Goal: Task Accomplishment & Management: Manage account settings

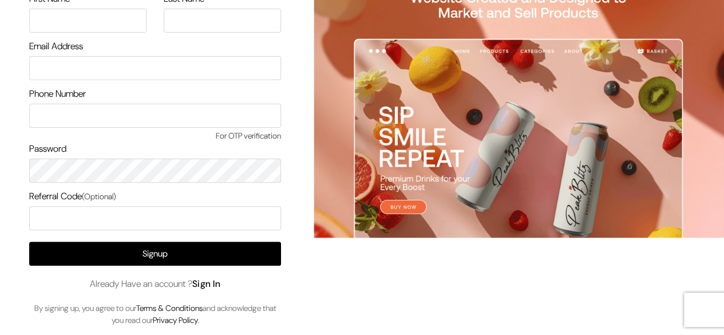
click at [216, 283] on link "Sign In" at bounding box center [206, 284] width 29 height 12
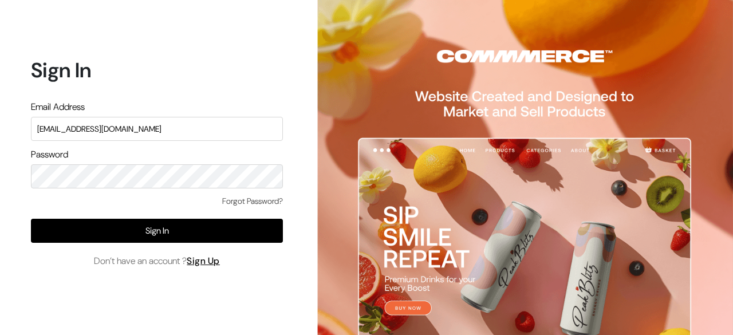
type input "[EMAIL_ADDRESS][DOMAIN_NAME]"
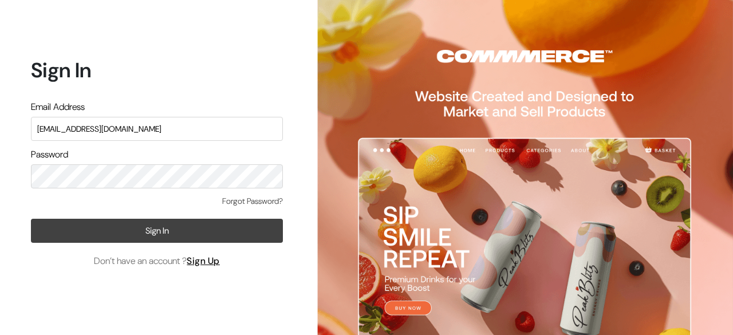
click at [166, 237] on button "Sign In" at bounding box center [157, 231] width 252 height 24
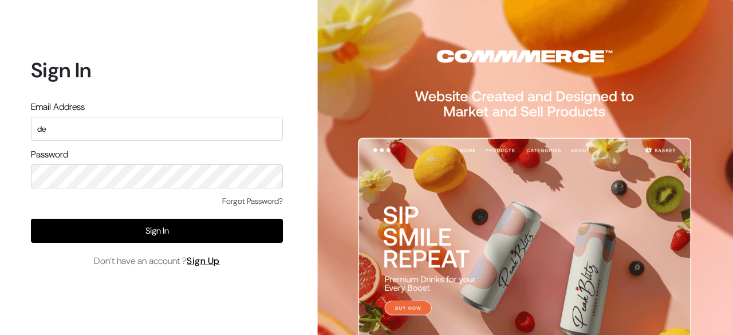
type input "d"
type input "surajp@outdoinc.com"
click at [159, 246] on div "Forgot Password? Sign In Don’t have an account ? Sign Up" at bounding box center [157, 231] width 252 height 73
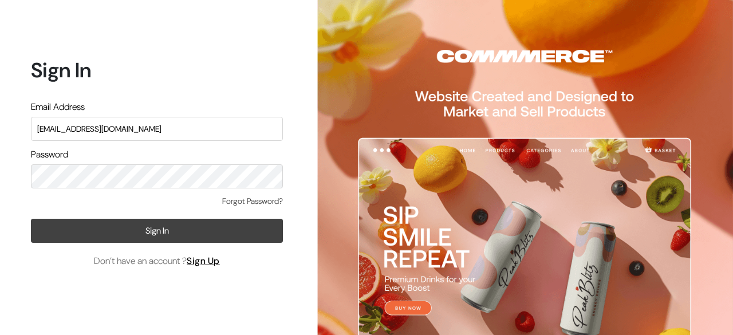
click at [160, 235] on button "Sign In" at bounding box center [157, 231] width 252 height 24
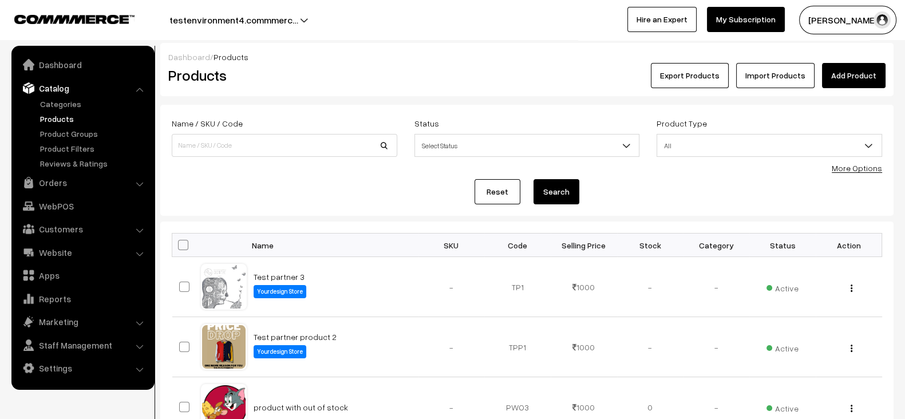
click at [864, 63] on link "Add Product" at bounding box center [854, 75] width 64 height 25
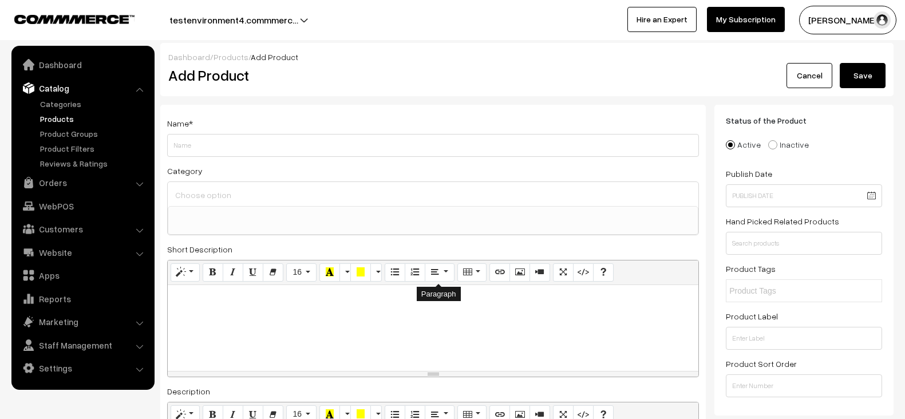
select select
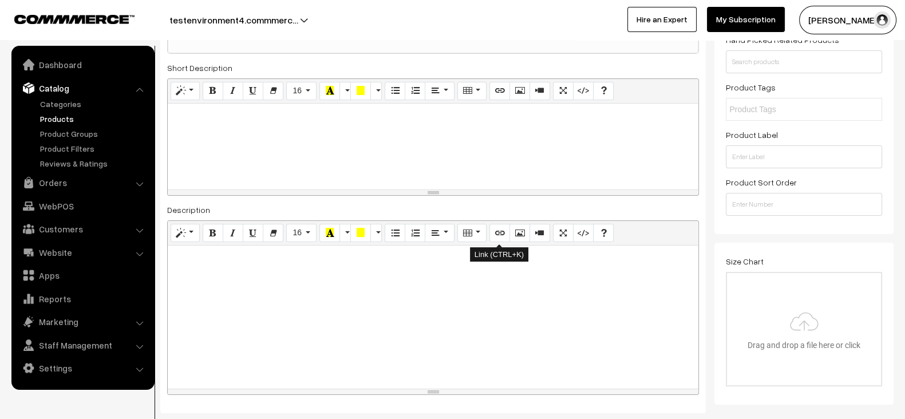
scroll to position [181, 0]
click at [439, 188] on div "resize" at bounding box center [433, 190] width 531 height 5
drag, startPoint x: 270, startPoint y: 19, endPoint x: 232, endPoint y: 14, distance: 37.7
click at [232, 14] on button "testenvironment4.commmerc…" at bounding box center [233, 20] width 209 height 29
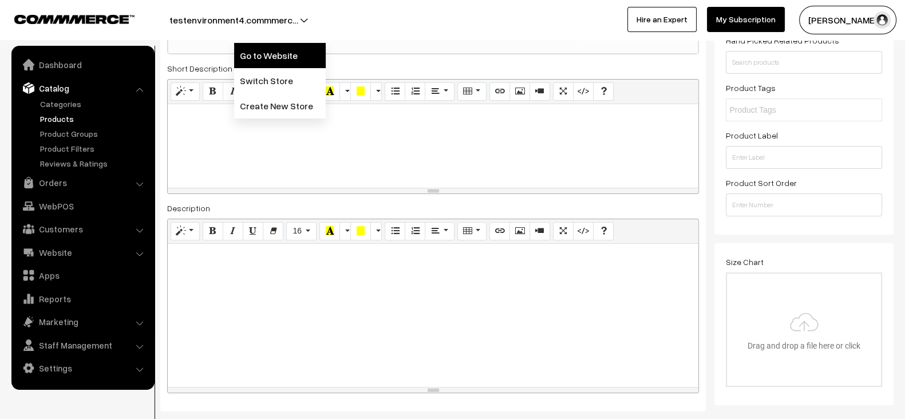
click at [272, 46] on link "Go to Website" at bounding box center [280, 55] width 92 height 25
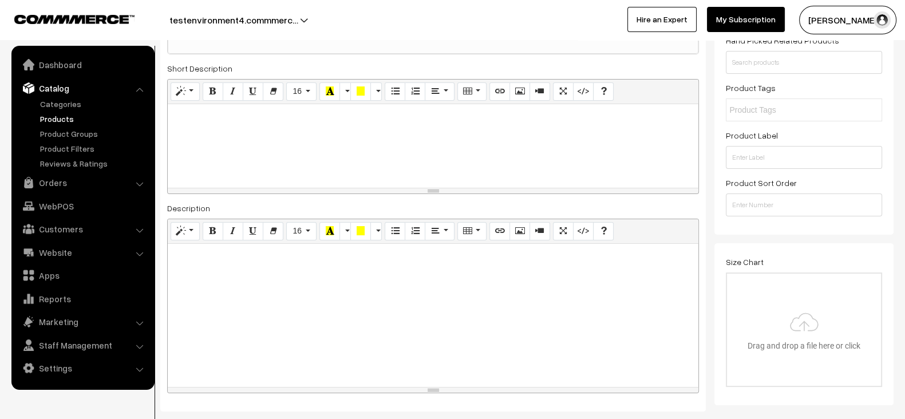
scroll to position [0, 0]
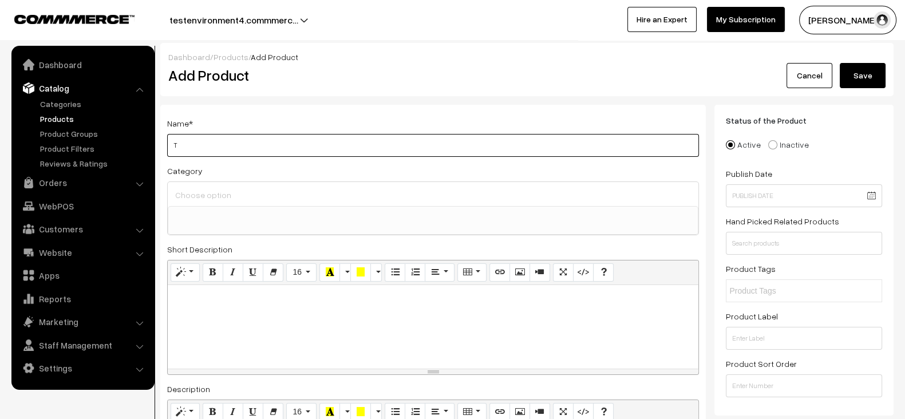
click at [285, 147] on input "T" at bounding box center [433, 145] width 532 height 23
type input "Test short description field - all options"
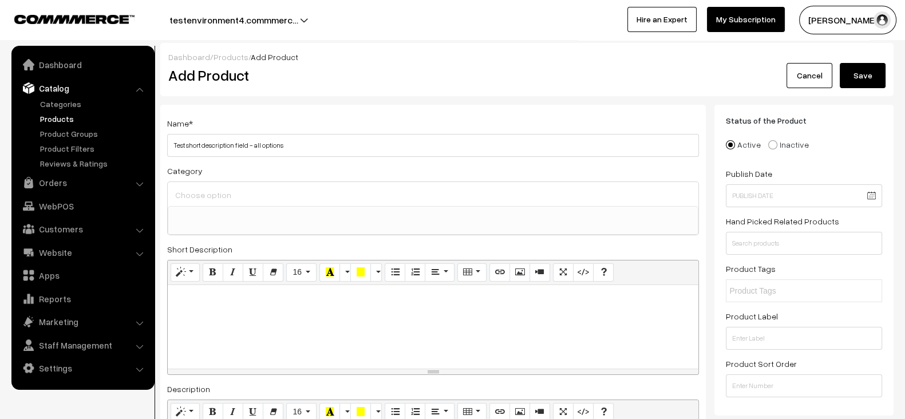
click at [290, 301] on p at bounding box center [433, 298] width 519 height 14
paste div
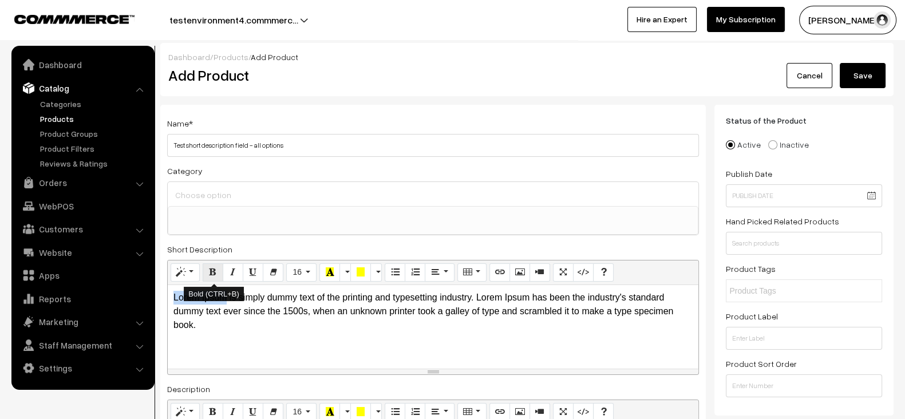
click at [212, 267] on icon "Bold (CTRL+B)" at bounding box center [213, 271] width 8 height 9
drag, startPoint x: 271, startPoint y: 297, endPoint x: 320, endPoint y: 297, distance: 48.1
click at [320, 297] on p "Lorem Ipsum is simply dummy text of the printing and typesetting industry. Lore…" at bounding box center [433, 311] width 519 height 41
click at [230, 275] on icon "Italic (CTRL+I)" at bounding box center [233, 271] width 8 height 9
click at [384, 301] on p "Lorem Ipsum is simply dummy text of the printing and typesetting industry. Lore…" at bounding box center [433, 311] width 519 height 41
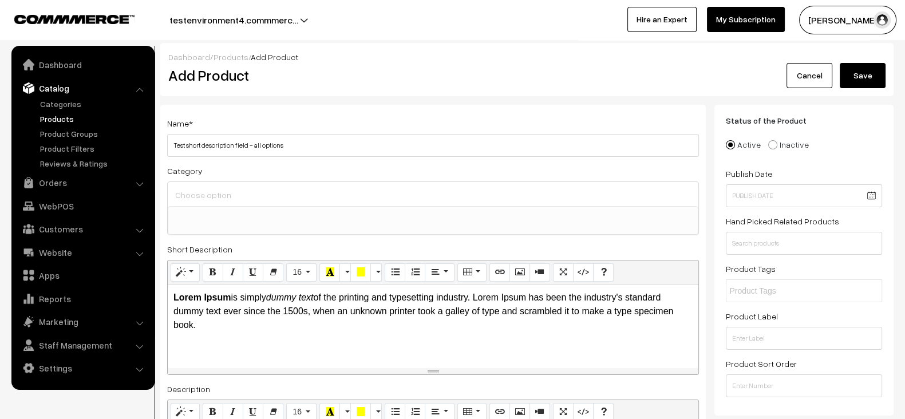
click at [358, 298] on p "Lorem Ipsum is simply dummy text of the printing and typesetting industry. Lore…" at bounding box center [433, 311] width 519 height 41
click at [253, 270] on icon "Underline (CTRL+U)" at bounding box center [253, 271] width 8 height 9
click at [420, 296] on p "Lorem Ipsum is simply dummy text of the printing and typesetting industry. Lore…" at bounding box center [433, 304] width 519 height 27
click at [417, 296] on p "Lorem Ipsum is simply dummy text of the printing and typesetting industry. Lore…" at bounding box center [433, 304] width 519 height 27
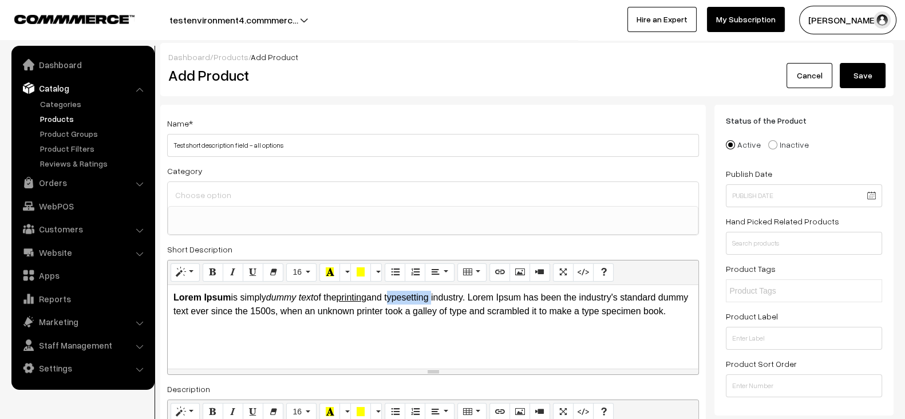
click at [417, 296] on p "Lorem Ipsum is simply dummy text of the printing and typesetting industry. Lore…" at bounding box center [433, 304] width 519 height 27
click at [215, 272] on icon "Bold (CTRL+B)" at bounding box center [213, 271] width 8 height 9
click at [227, 273] on button "Italic (CTRL+I)" at bounding box center [233, 272] width 21 height 18
click at [254, 273] on icon "Underline (CTRL+U)" at bounding box center [253, 271] width 8 height 9
drag, startPoint x: 485, startPoint y: 298, endPoint x: 539, endPoint y: 298, distance: 53.8
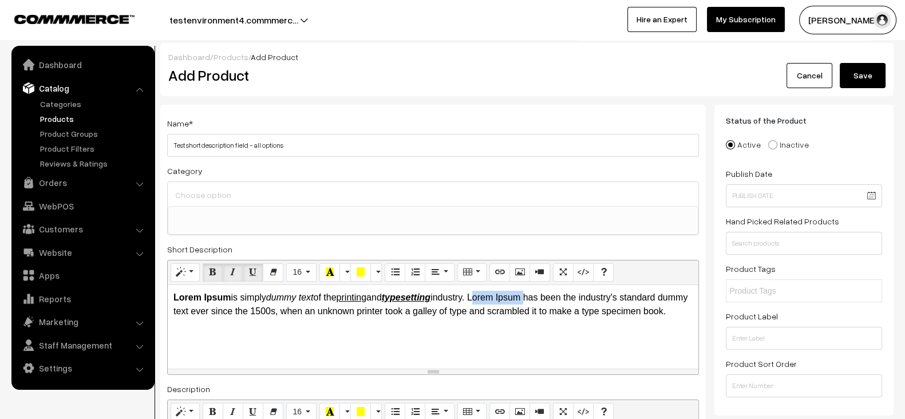
click at [539, 298] on p "Lorem Ipsum is simply dummy text of the printing and typesetting industry. Lore…" at bounding box center [433, 304] width 519 height 27
click at [329, 273] on icon "Recent Color" at bounding box center [330, 271] width 8 height 9
drag, startPoint x: 594, startPoint y: 294, endPoint x: 676, endPoint y: 294, distance: 81.9
click at [676, 294] on p "Lorem Ipsum is simply dummy text of the printing and typesetting industry. Lore…" at bounding box center [433, 304] width 519 height 27
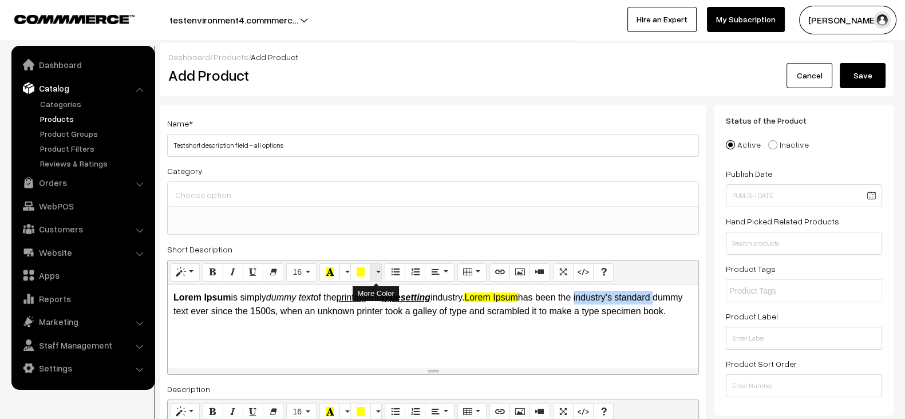
click at [379, 273] on button "More Color" at bounding box center [375, 272] width 11 height 18
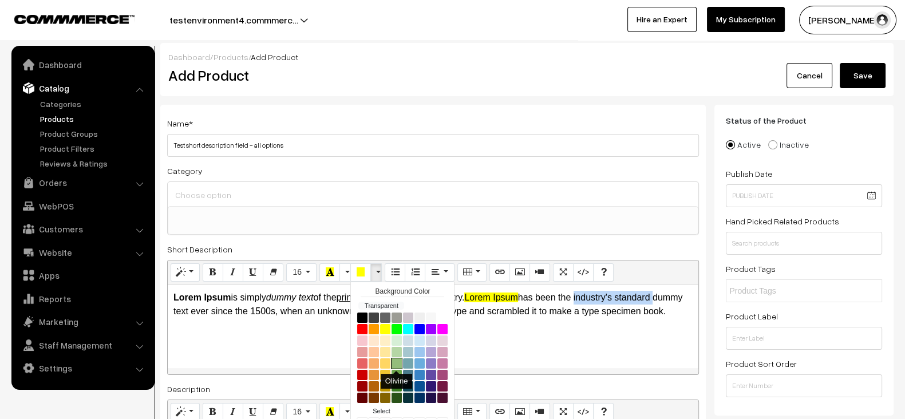
click at [393, 362] on button "Olivine" at bounding box center [396, 363] width 11 height 11
click at [314, 296] on icon "dummy text" at bounding box center [290, 298] width 48 height 10
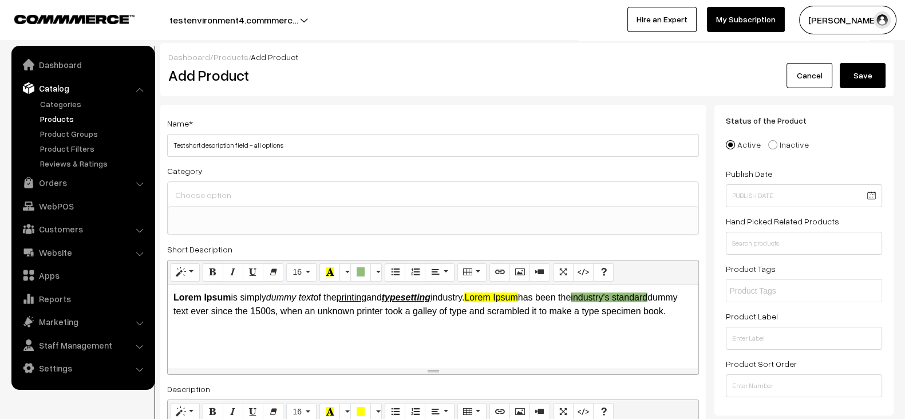
click at [222, 311] on p "Lorem Ipsum is simply dummy text of the printing and typesetting industry. Lore…" at bounding box center [433, 304] width 519 height 27
copy p "Heading 1"
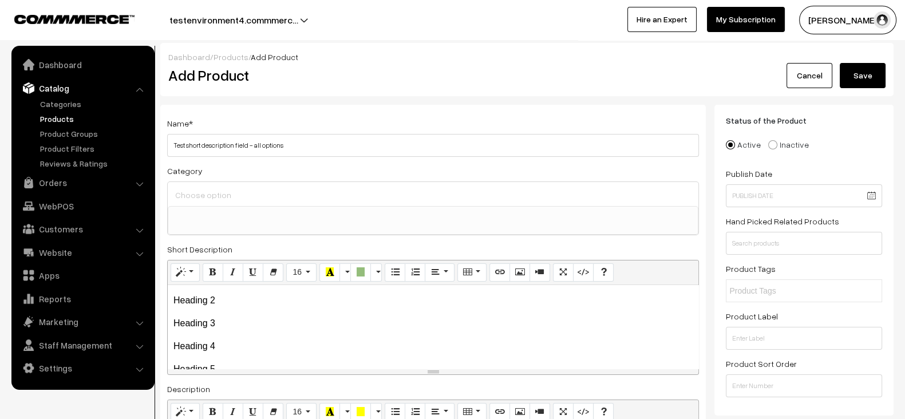
scroll to position [34, 0]
click at [185, 267] on button "Style" at bounding box center [185, 272] width 29 height 18
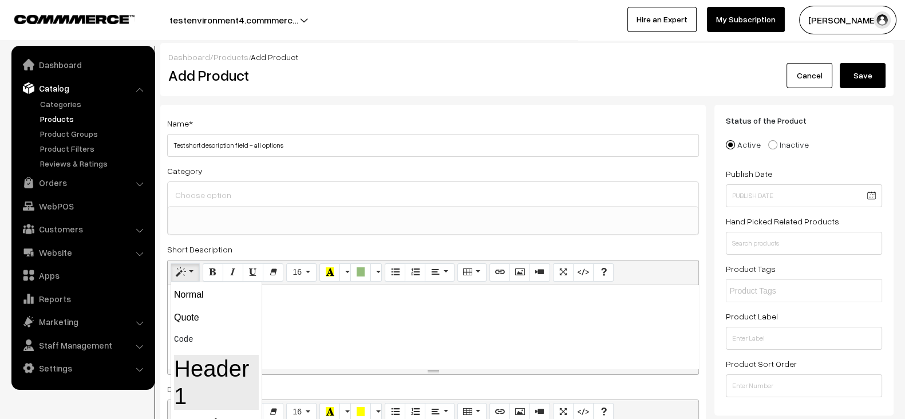
click at [207, 358] on h1 "Header 1" at bounding box center [216, 382] width 85 height 55
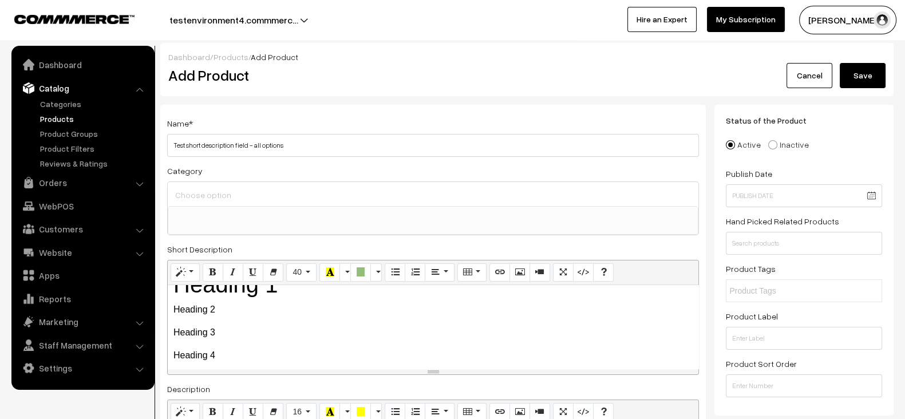
scroll to position [57, 0]
click at [272, 317] on p "Heading 2" at bounding box center [433, 310] width 519 height 14
click at [184, 275] on button "Style" at bounding box center [185, 272] width 29 height 18
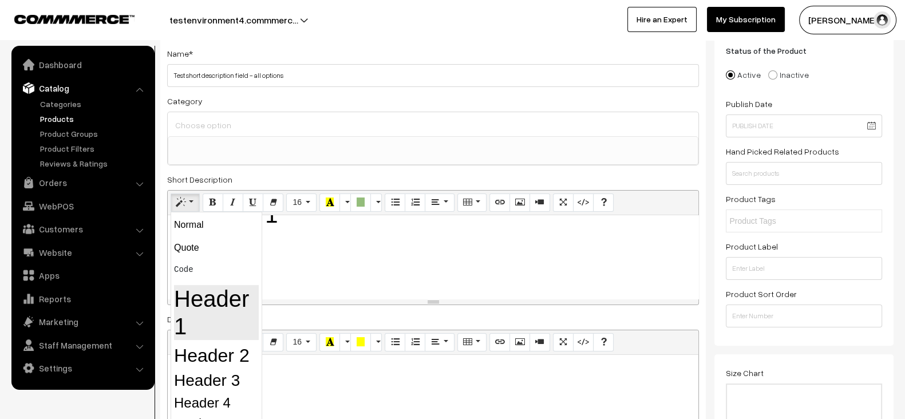
scroll to position [74, 0]
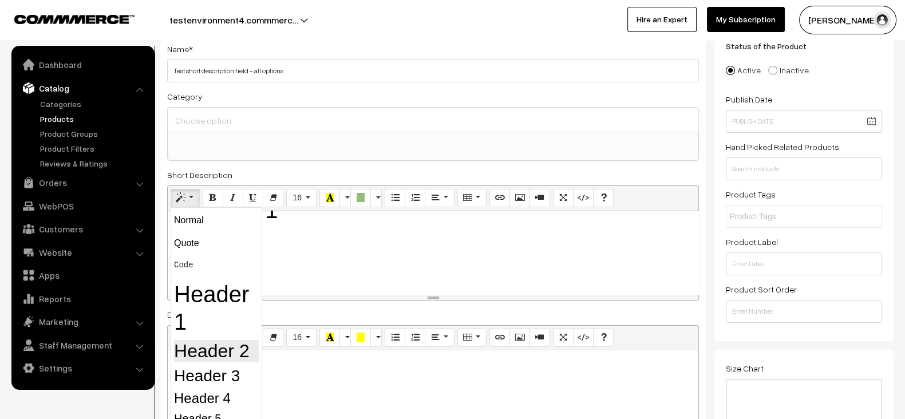
click at [210, 359] on h2 "Header 2" at bounding box center [216, 351] width 85 height 22
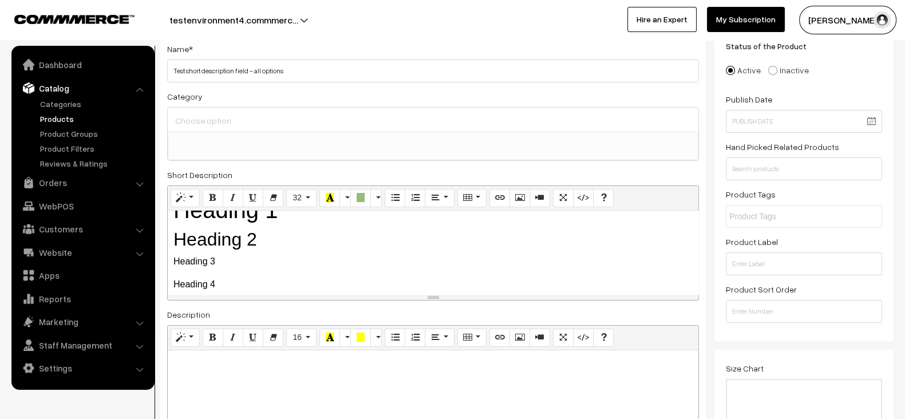
click at [297, 265] on div "Lorem Ipsum is simply dummy text of the printing and typesetting industry. Lore…" at bounding box center [433, 253] width 531 height 84
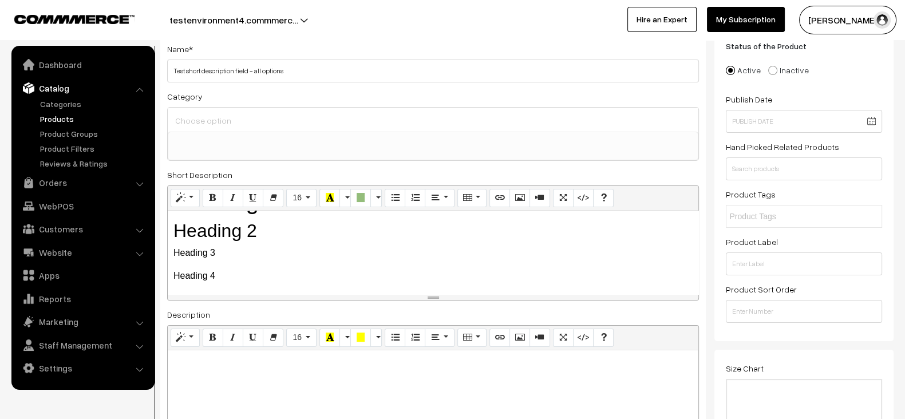
click at [297, 260] on p "Heading 3" at bounding box center [433, 253] width 519 height 14
click at [187, 193] on button "Style" at bounding box center [185, 198] width 29 height 18
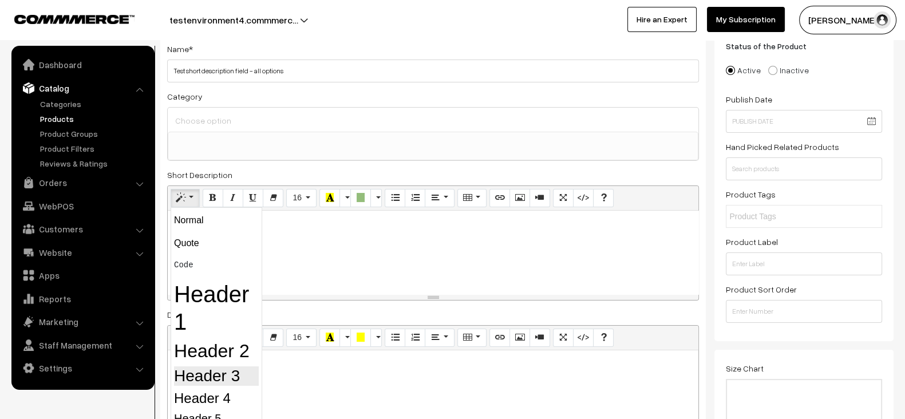
click at [216, 375] on h3 "Header 3" at bounding box center [216, 375] width 85 height 19
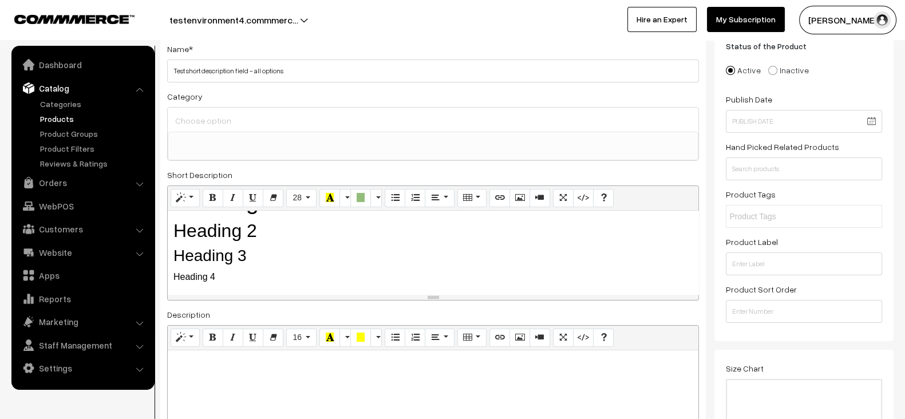
click at [277, 284] on p "Heading 4" at bounding box center [433, 277] width 519 height 14
click at [191, 190] on button "Style" at bounding box center [185, 198] width 29 height 18
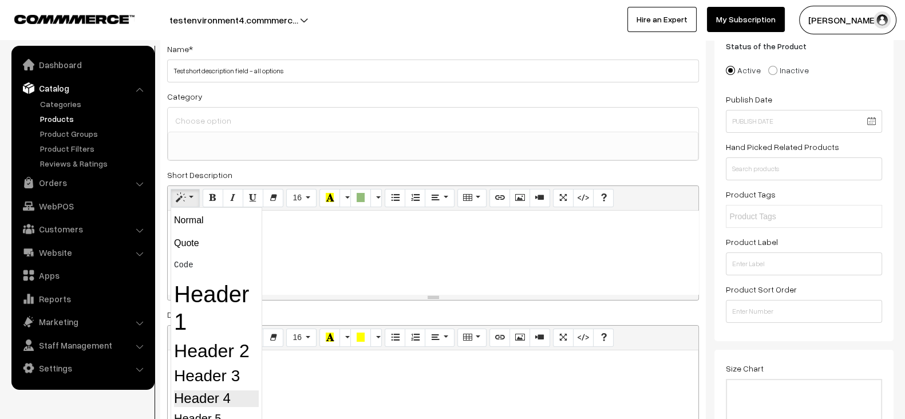
click at [216, 396] on h4 "Header 4" at bounding box center [216, 399] width 85 height 17
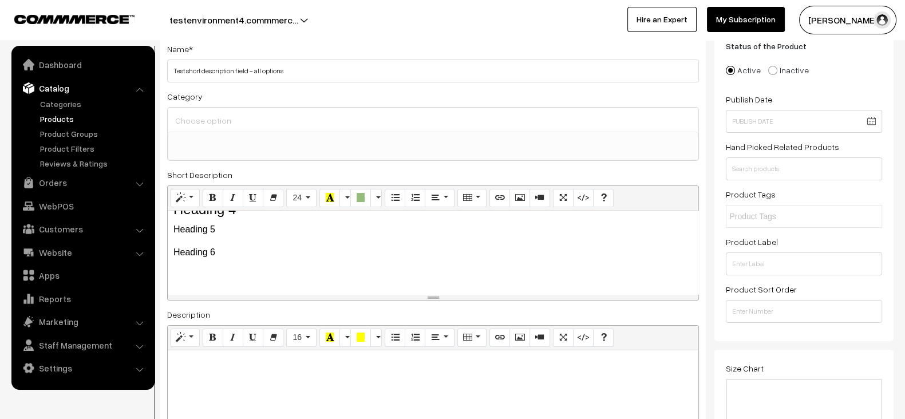
scroll to position [135, 0]
click at [263, 250] on div "Lorem Ipsum is simply dummy text of the printing and typesetting industry. Lore…" at bounding box center [433, 253] width 531 height 84
click at [196, 202] on button "Style" at bounding box center [185, 198] width 29 height 18
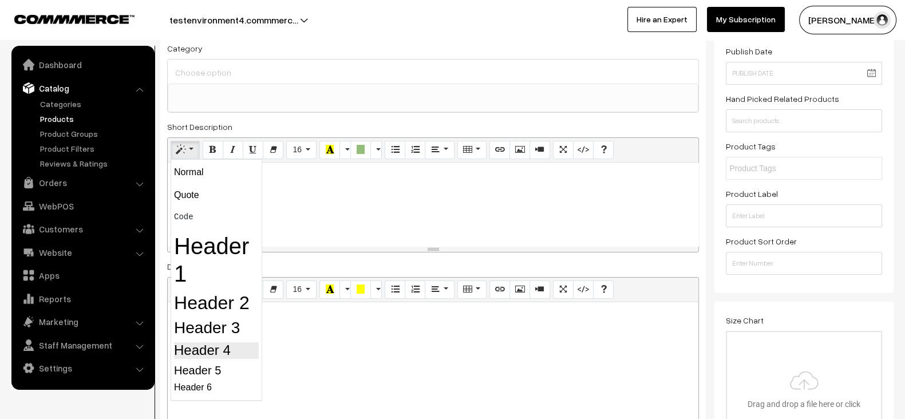
scroll to position [138, 0]
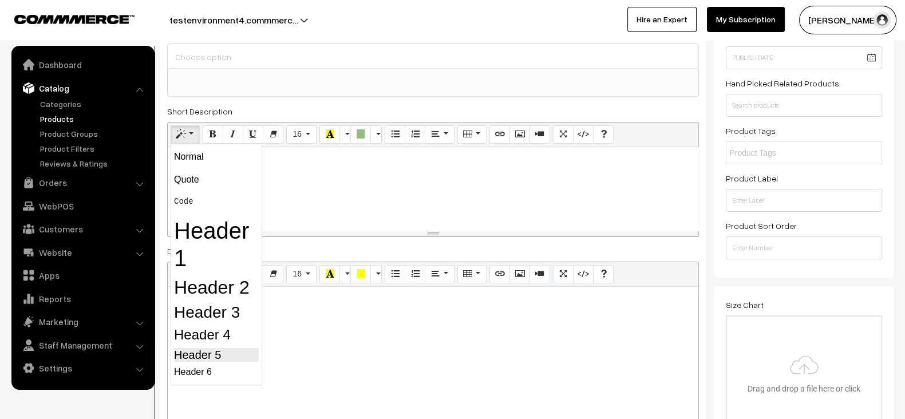
click at [214, 356] on h5 "Header 5" at bounding box center [216, 355] width 85 height 14
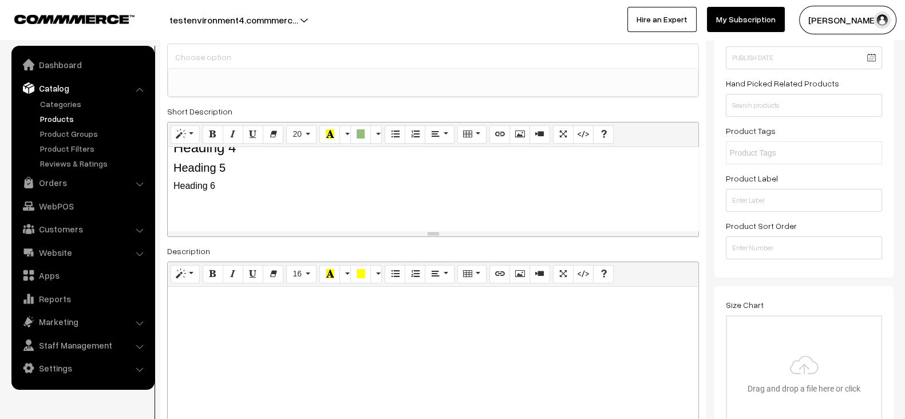
click at [264, 186] on div "Lorem Ipsum is simply dummy text of the printing and typesetting industry. Lore…" at bounding box center [433, 189] width 531 height 84
click at [186, 135] on button "Style" at bounding box center [185, 134] width 29 height 18
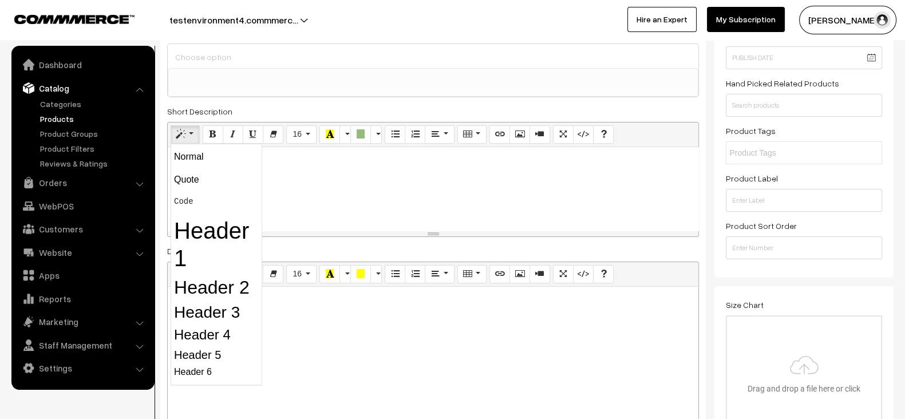
click at [209, 377] on div "Normal Quote Code Header 1 Header 2 Header 3 Header 4 Header 5 Header 6" at bounding box center [217, 265] width 92 height 242
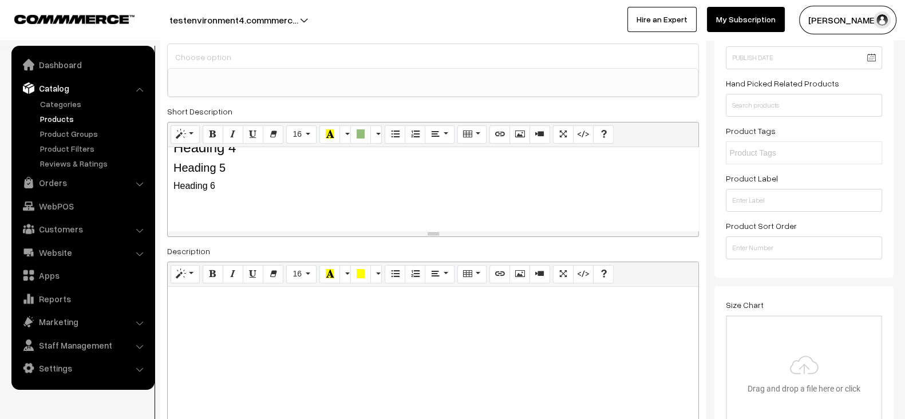
scroll to position [144, 0]
click at [224, 186] on p "Heading 6" at bounding box center [433, 186] width 519 height 14
click at [196, 136] on button "Style" at bounding box center [185, 134] width 29 height 18
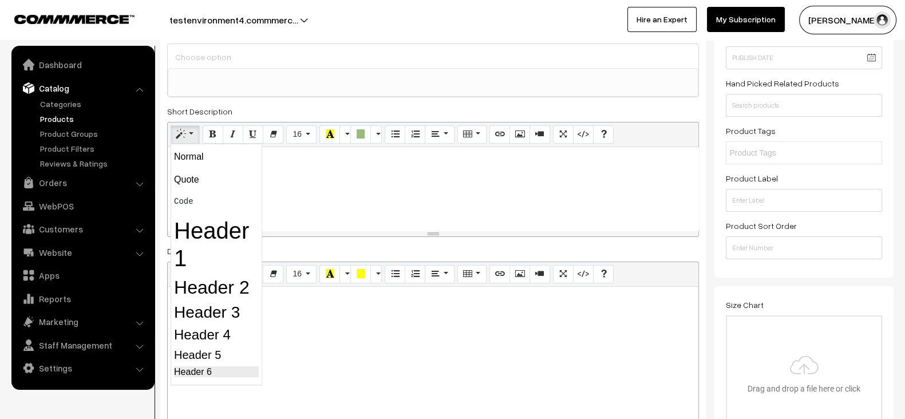
click at [212, 369] on h6 "Header 6" at bounding box center [216, 371] width 85 height 11
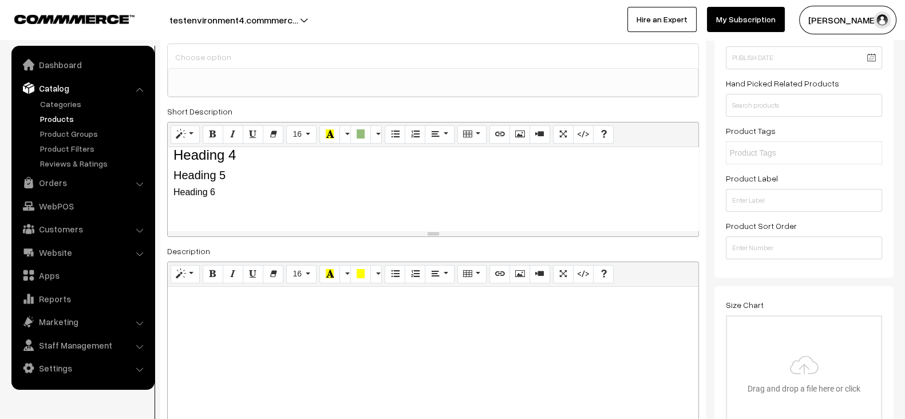
click at [330, 213] on p at bounding box center [433, 209] width 519 height 14
click at [192, 137] on button "Style" at bounding box center [185, 134] width 29 height 18
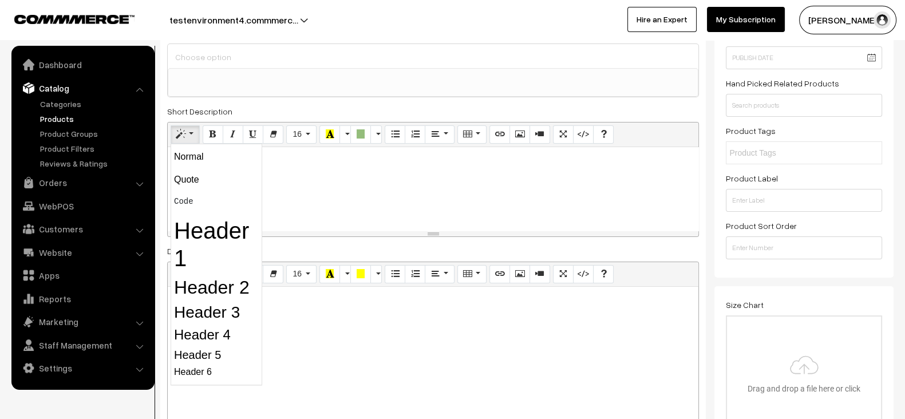
click at [192, 137] on button "Style" at bounding box center [185, 134] width 29 height 18
click at [344, 213] on div "Lorem Ipsum is simply dummy text of the printing and typesetting industry. Lore…" at bounding box center [433, 189] width 531 height 84
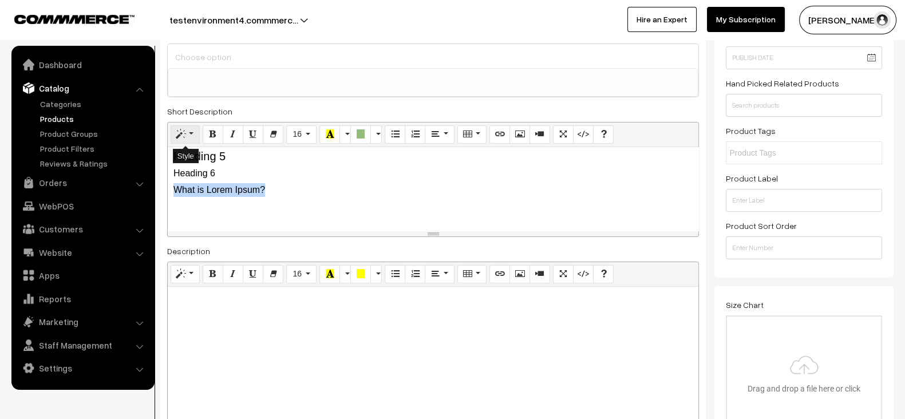
click at [192, 133] on button "Style" at bounding box center [185, 134] width 29 height 18
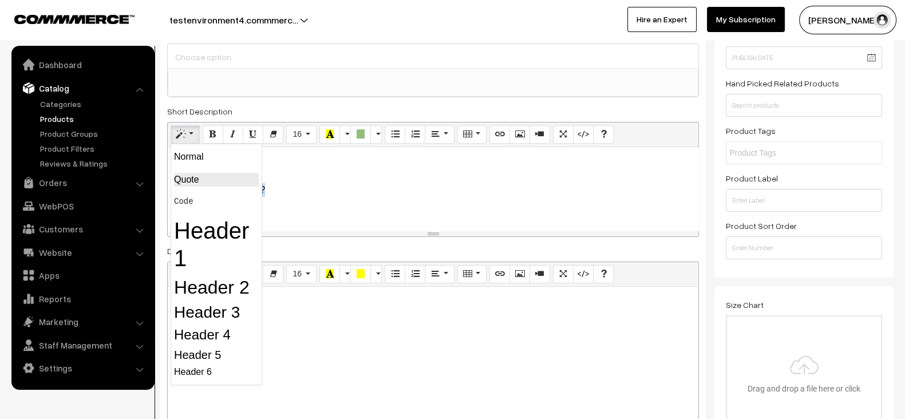
click at [204, 178] on blockquote "Quote" at bounding box center [216, 180] width 85 height 14
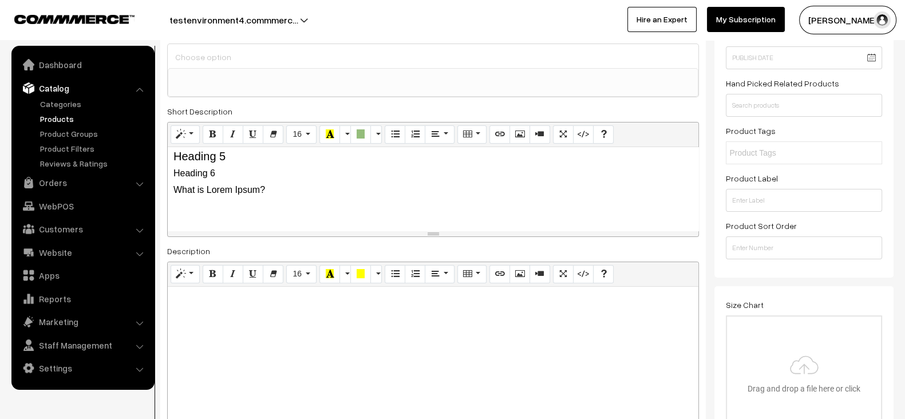
click at [291, 220] on p at bounding box center [433, 213] width 519 height 14
click at [189, 133] on button "Style" at bounding box center [185, 134] width 29 height 18
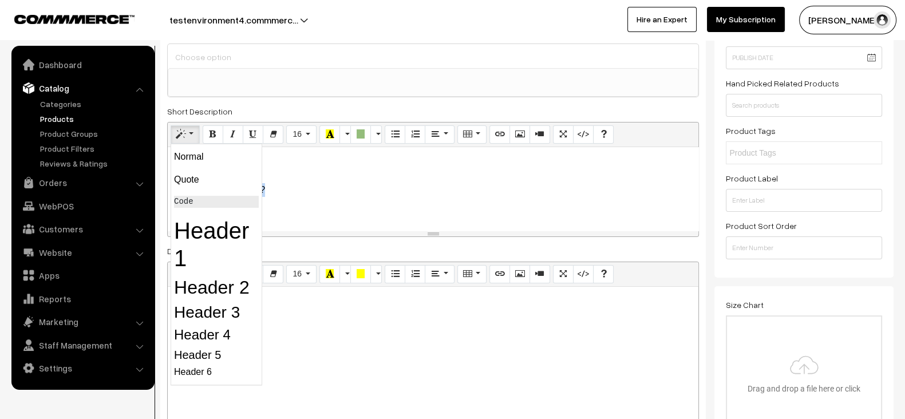
click at [186, 199] on pre "Code" at bounding box center [216, 202] width 85 height 12
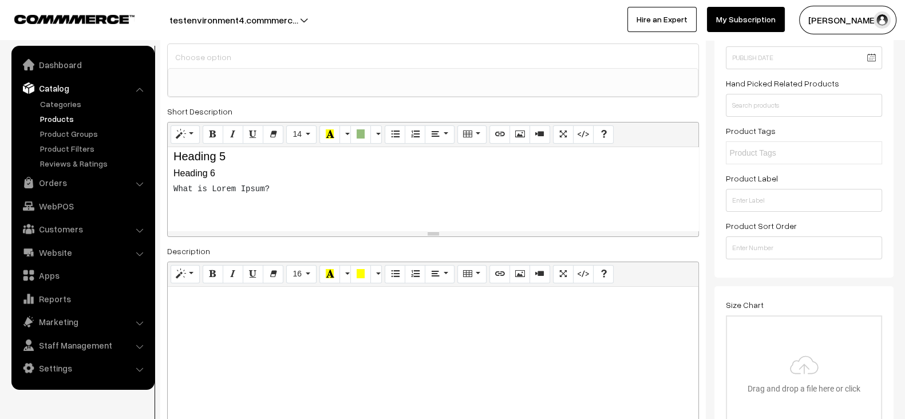
click at [294, 195] on pre "What is Lorem Ipsum?" at bounding box center [433, 189] width 519 height 12
click at [350, 195] on pre "What is Lorem Ipsum?" at bounding box center [433, 189] width 519 height 12
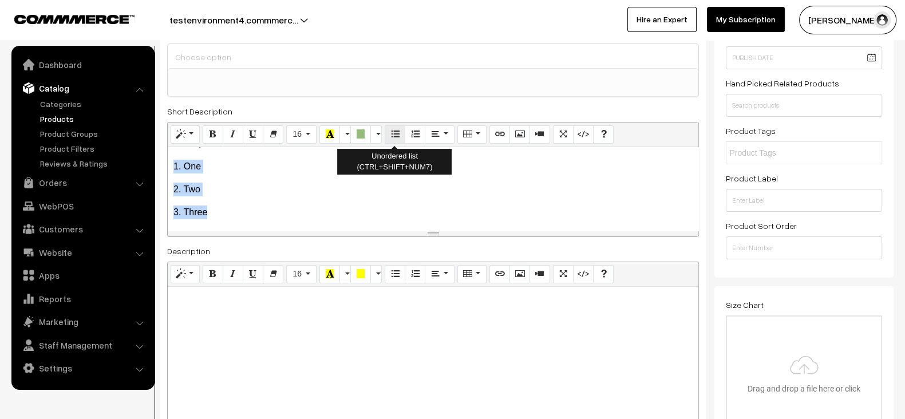
click at [398, 139] on button "Unordered list (CTRL+SHIFT+NUM7)" at bounding box center [395, 134] width 21 height 18
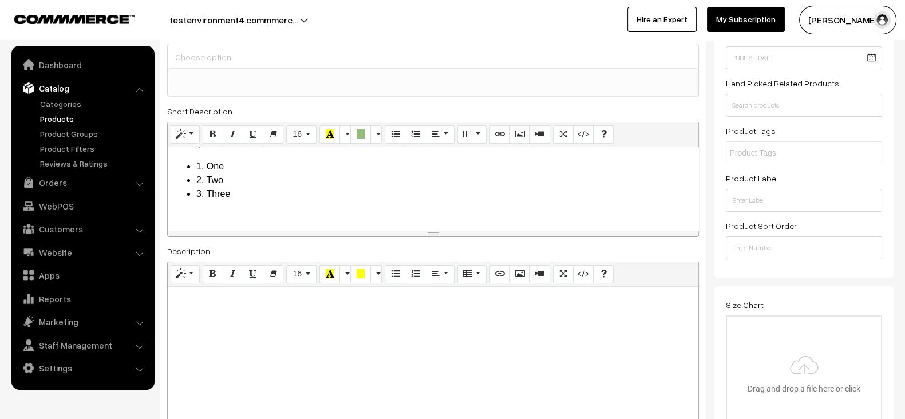
click at [295, 201] on li "3. Three" at bounding box center [444, 194] width 496 height 14
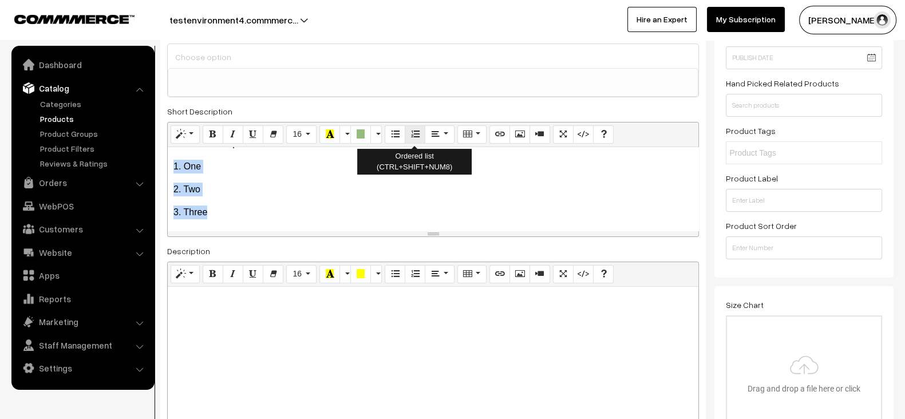
click at [417, 133] on icon "Ordered list (CTRL+SHIFT+NUM8)" at bounding box center [415, 133] width 8 height 9
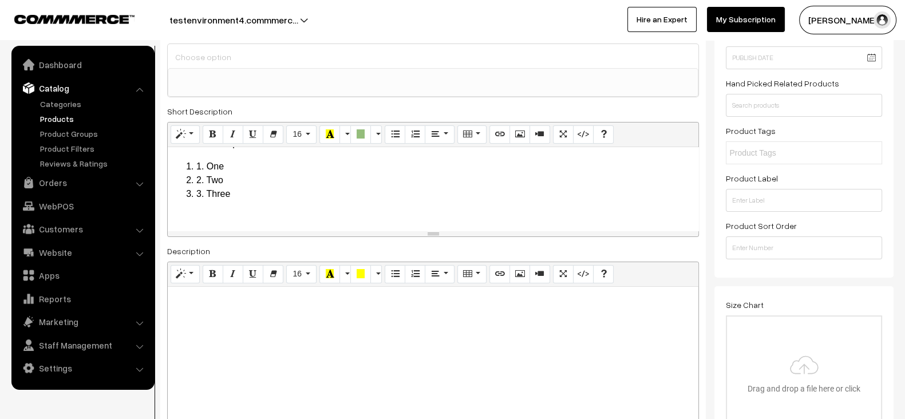
click at [345, 187] on li "2. Two" at bounding box center [444, 181] width 496 height 14
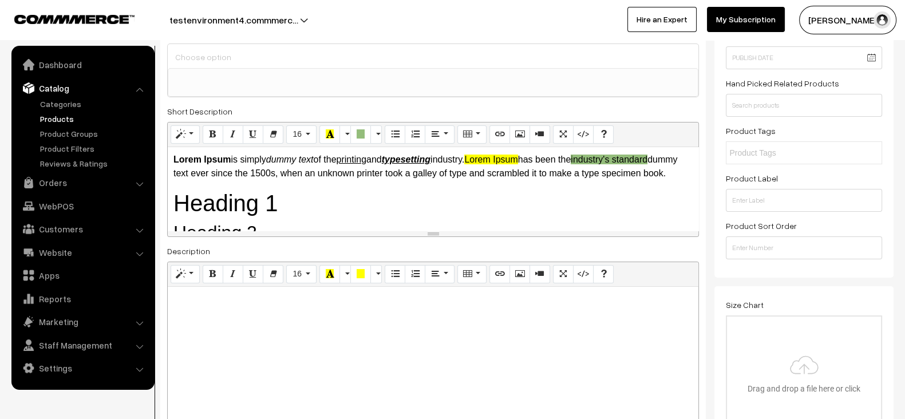
scroll to position [0, 0]
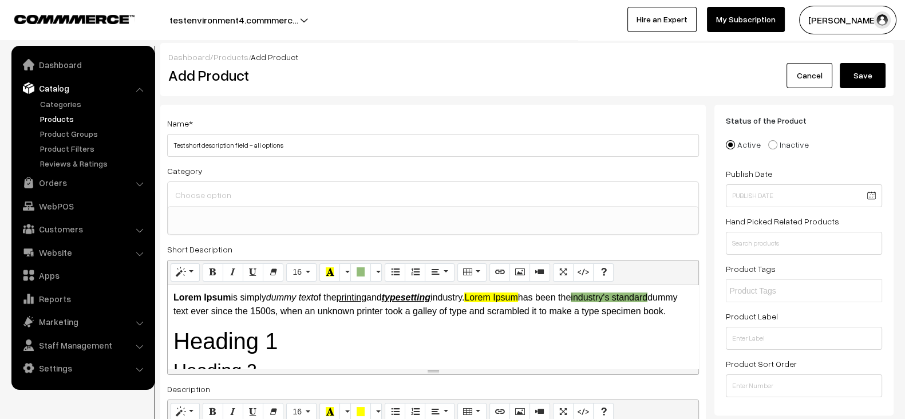
click at [873, 76] on button "Save" at bounding box center [863, 75] width 46 height 25
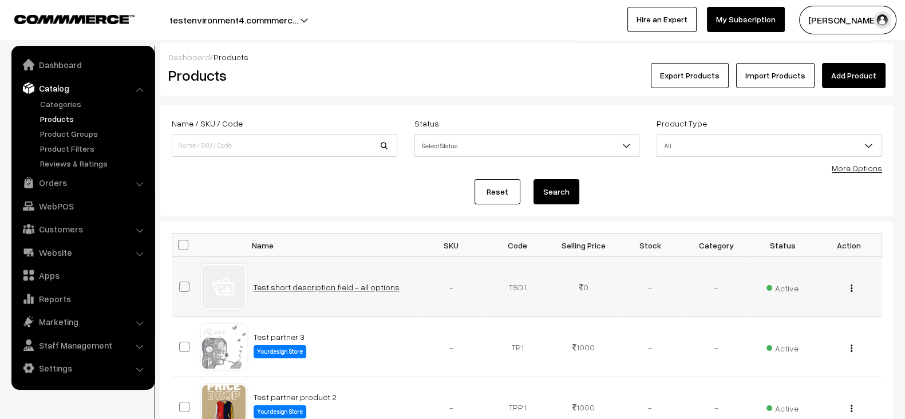
click at [290, 282] on link "Test short description field - all options" at bounding box center [327, 287] width 146 height 10
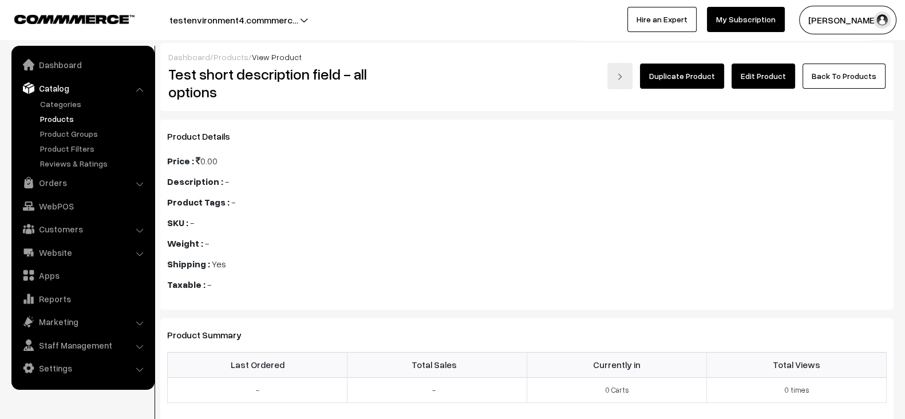
click at [763, 76] on link "Edit Product" at bounding box center [764, 76] width 64 height 25
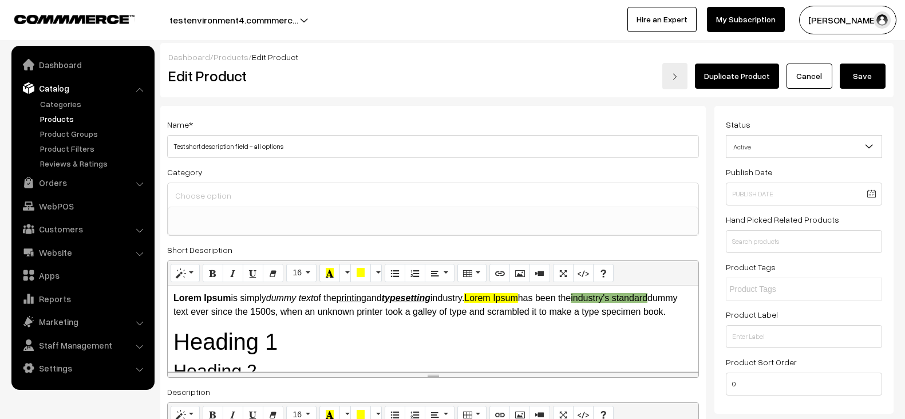
select select
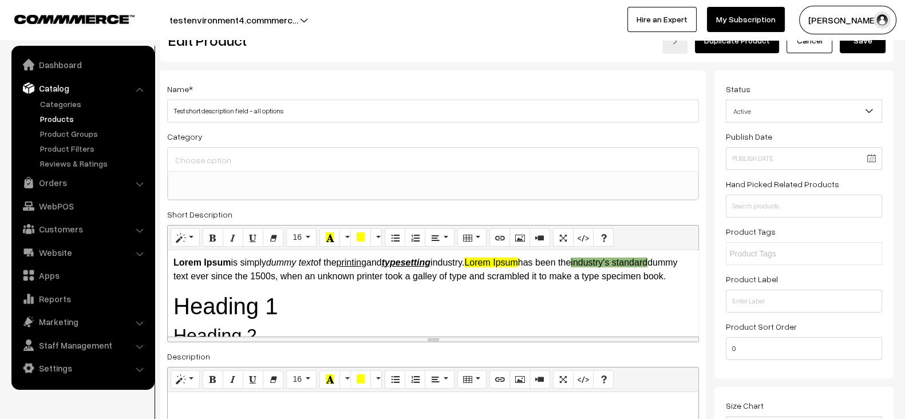
scroll to position [30, 0]
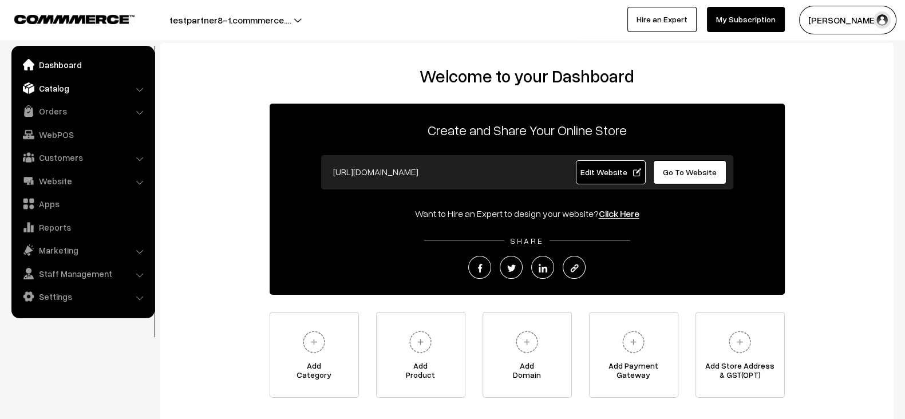
click at [54, 82] on link "Catalog" at bounding box center [82, 88] width 136 height 21
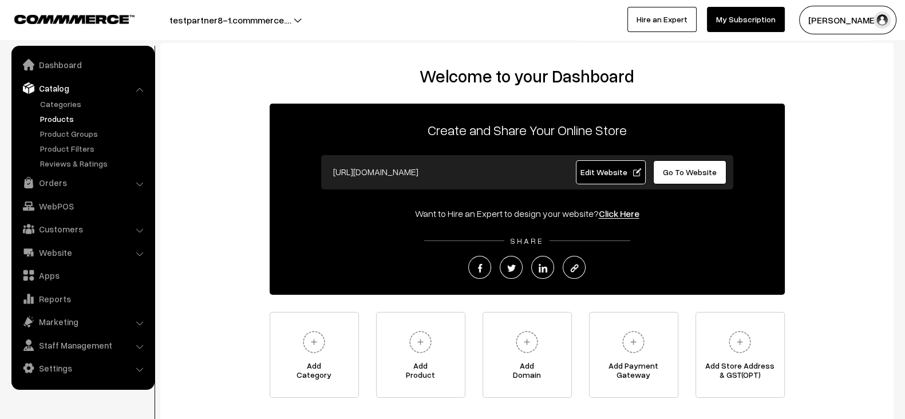
click at [56, 113] on link "Products" at bounding box center [93, 119] width 113 height 12
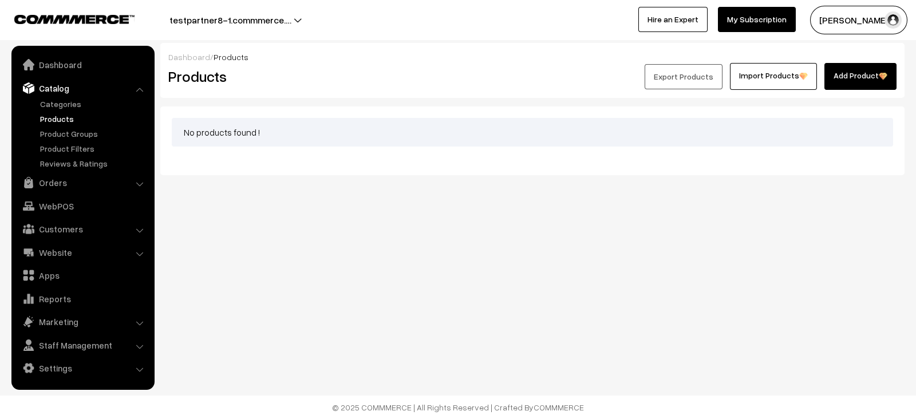
click at [857, 69] on link "Add Product" at bounding box center [861, 76] width 72 height 27
click at [856, 25] on button "[PERSON_NAME]" at bounding box center [858, 20] width 97 height 29
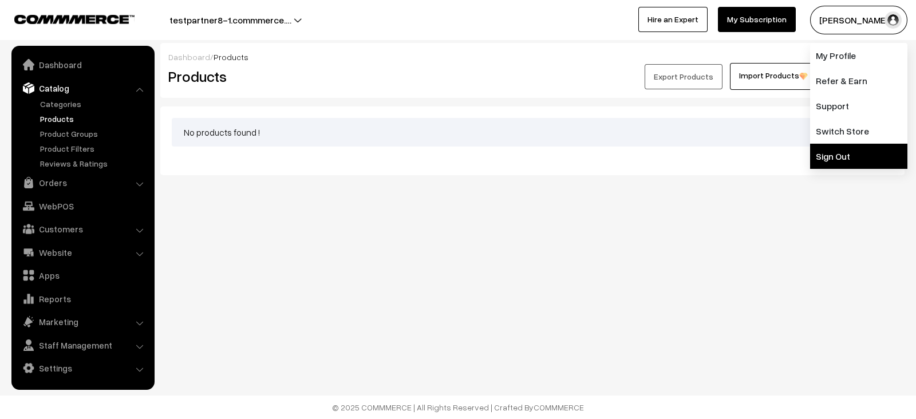
click at [830, 156] on link "Sign Out" at bounding box center [858, 156] width 97 height 25
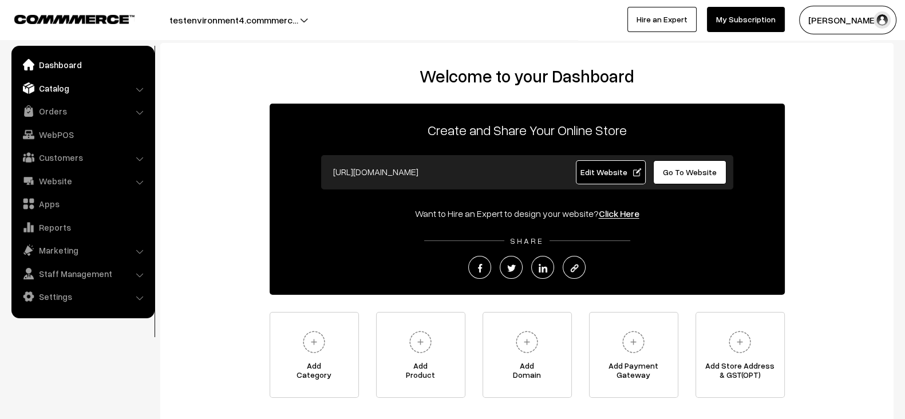
click at [80, 90] on link "Catalog" at bounding box center [82, 88] width 136 height 21
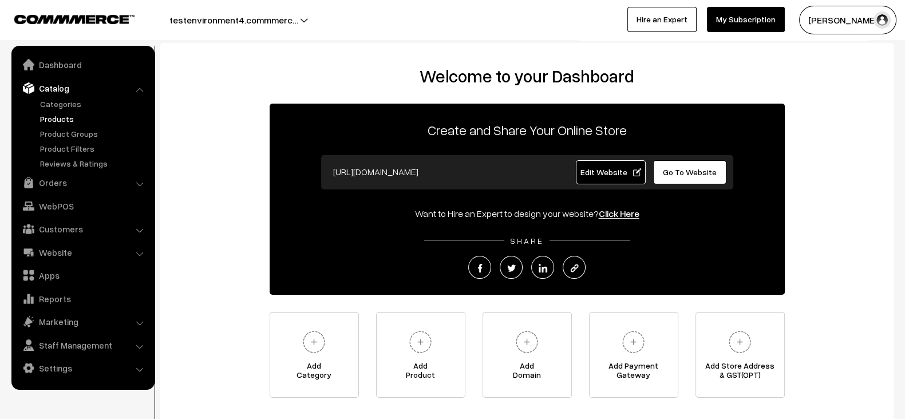
click at [49, 115] on link "Products" at bounding box center [93, 119] width 113 height 12
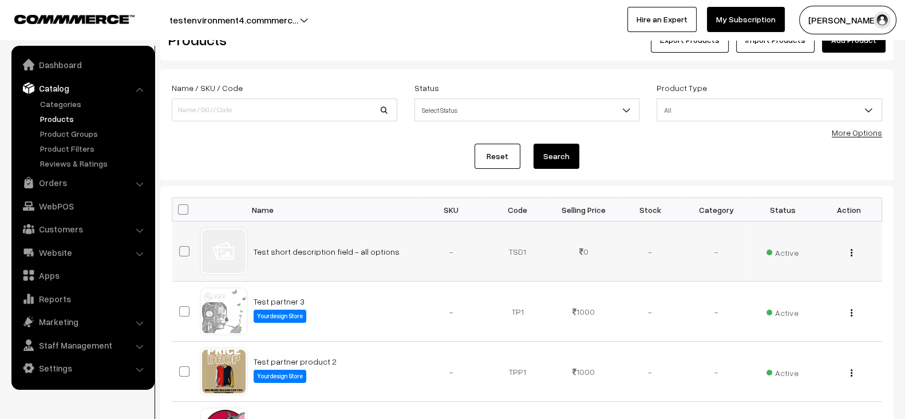
scroll to position [38, 0]
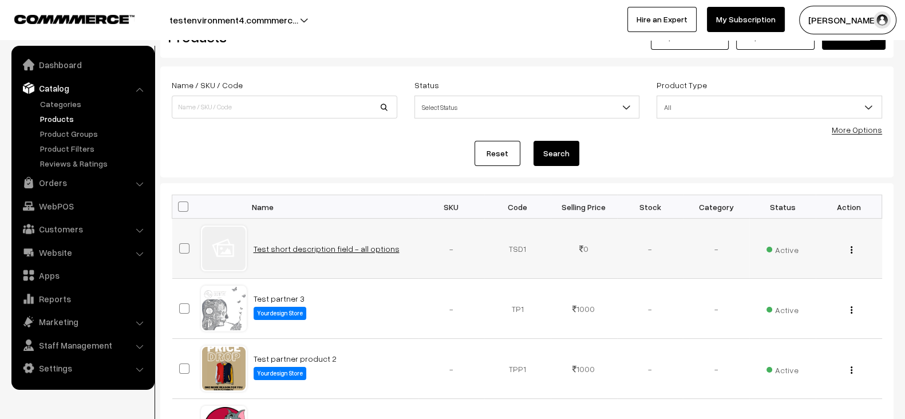
click at [377, 249] on link "Test short description field - all options" at bounding box center [327, 249] width 146 height 10
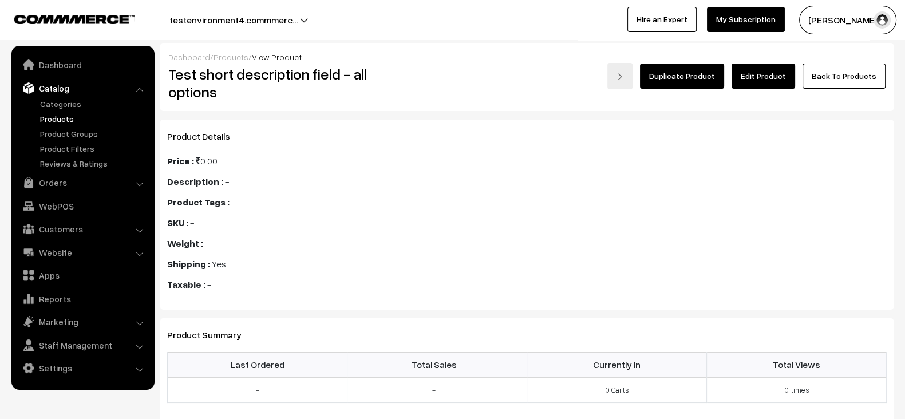
click at [760, 74] on link "Edit Product" at bounding box center [764, 76] width 64 height 25
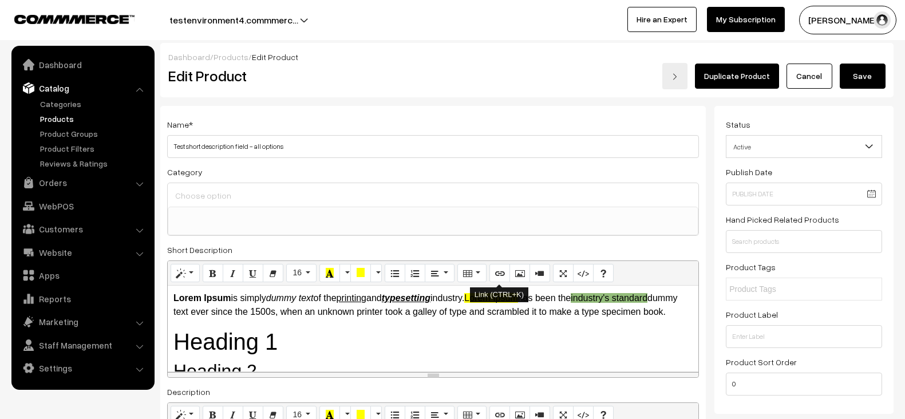
select select
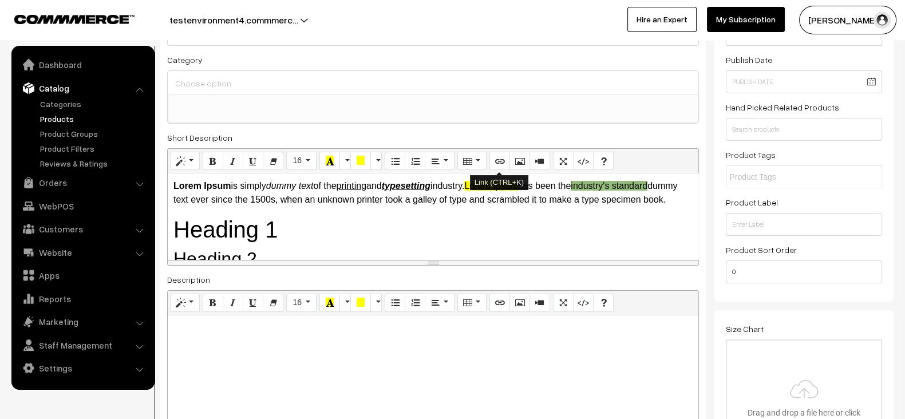
scroll to position [113, 0]
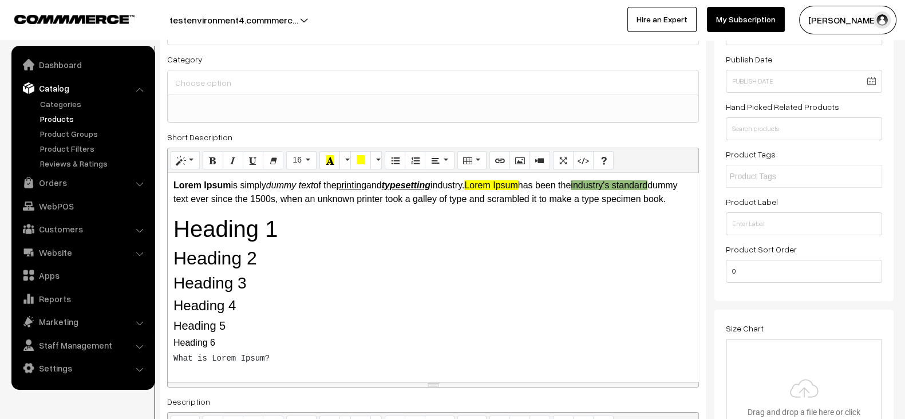
drag, startPoint x: 432, startPoint y: 259, endPoint x: 439, endPoint y: 397, distance: 137.6
click at [439, 387] on div "resize" at bounding box center [433, 384] width 531 height 5
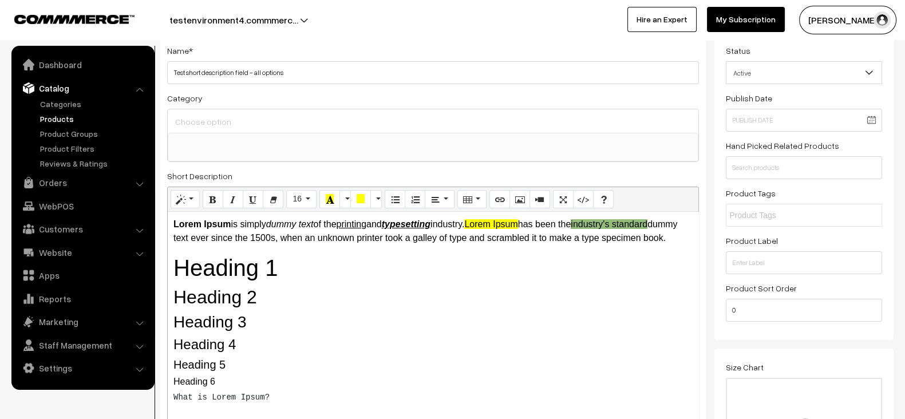
scroll to position [72, 0]
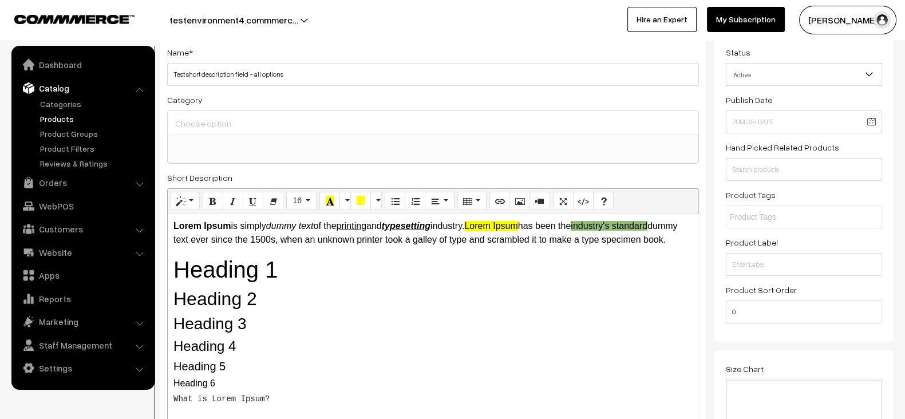
click at [220, 11] on button "testenvironment4.commmerc…" at bounding box center [233, 20] width 209 height 29
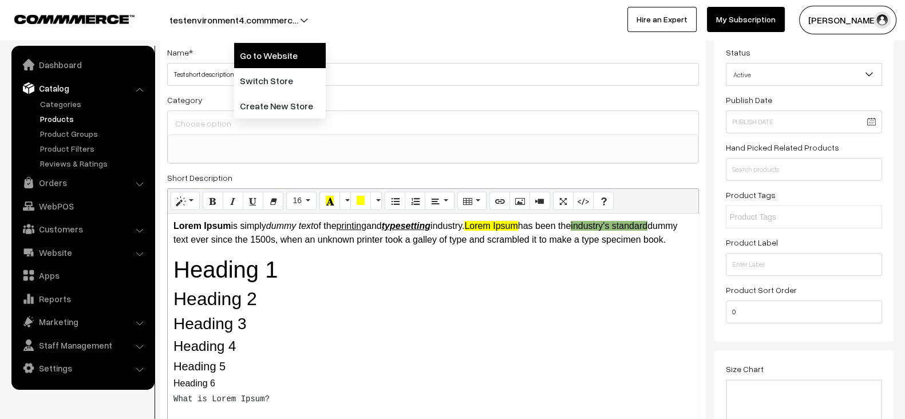
click at [252, 63] on link "Go to Website" at bounding box center [280, 55] width 92 height 25
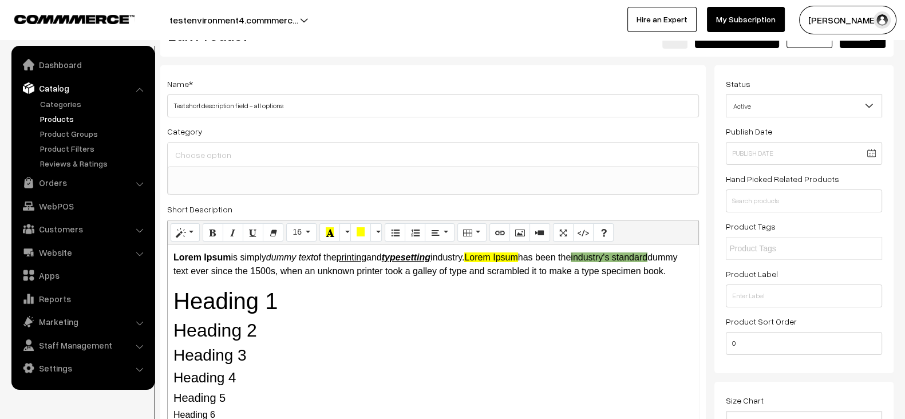
scroll to position [0, 0]
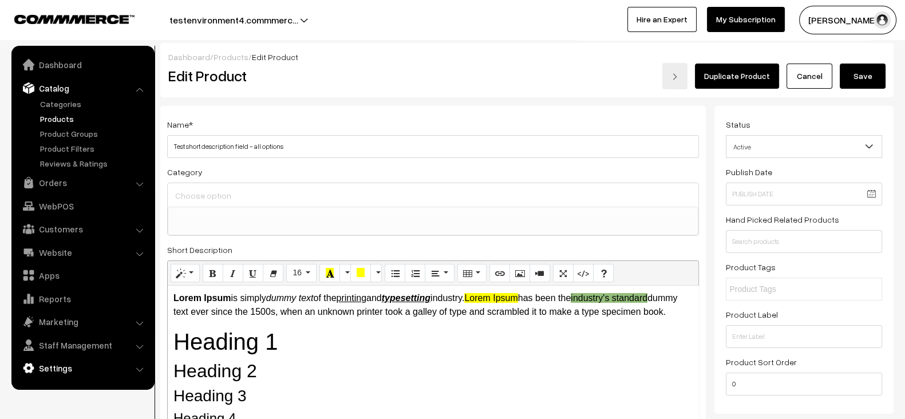
click at [46, 366] on link "Settings" at bounding box center [82, 368] width 136 height 21
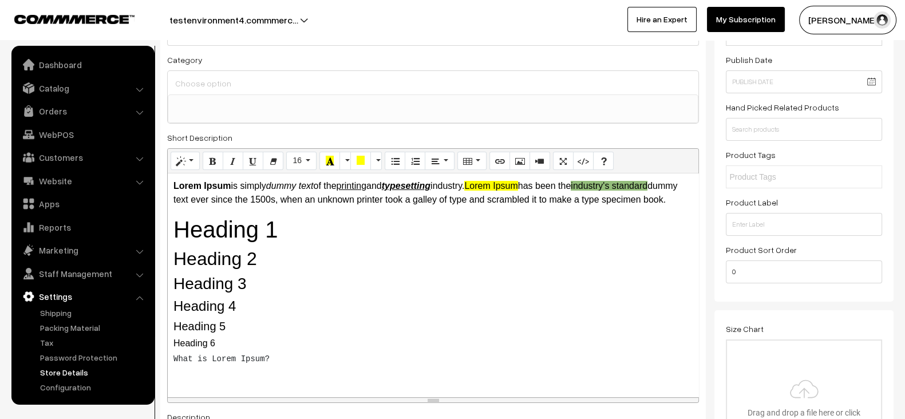
scroll to position [117, 0]
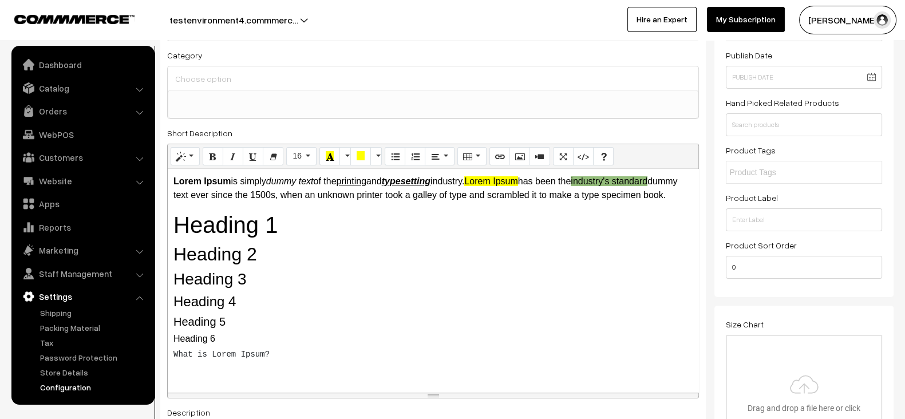
click at [64, 388] on link "Configuration" at bounding box center [93, 387] width 113 height 12
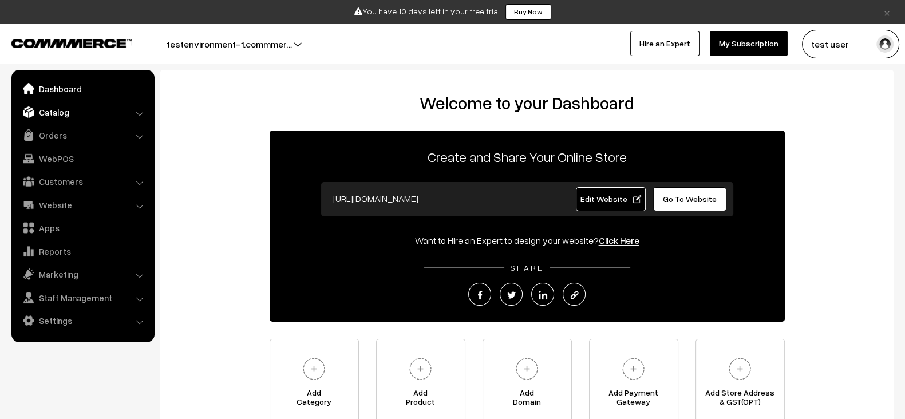
click at [72, 112] on link "Catalog" at bounding box center [82, 112] width 136 height 21
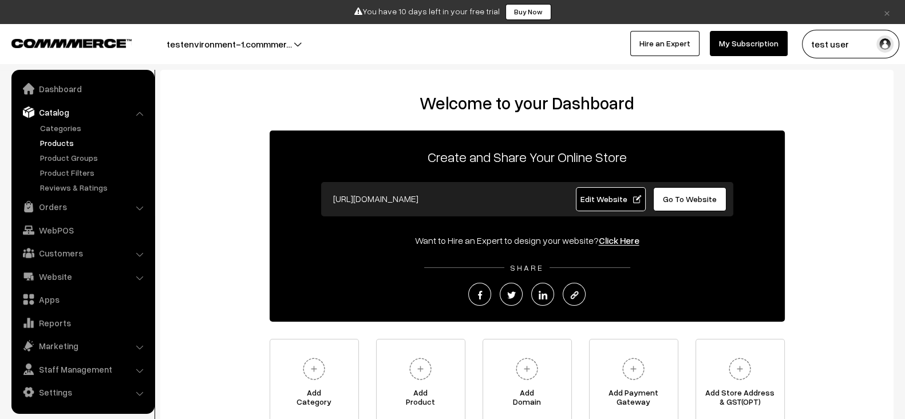
click at [76, 143] on link "Products" at bounding box center [93, 143] width 113 height 12
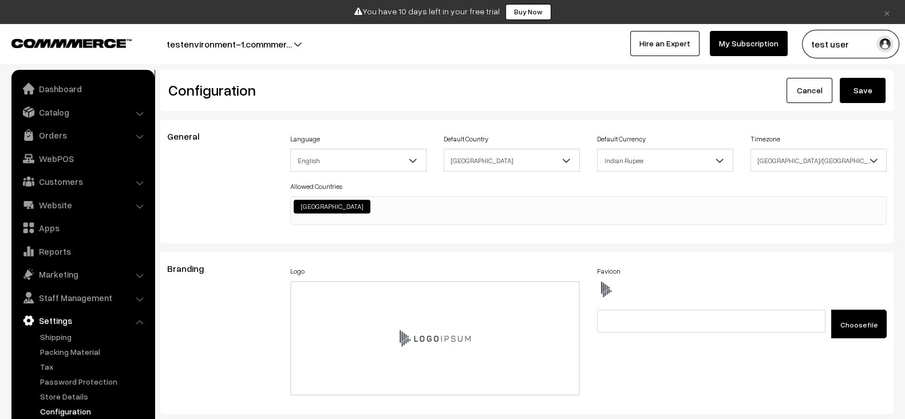
scroll to position [866, 0]
click at [746, 47] on link "My Subscription" at bounding box center [749, 43] width 78 height 25
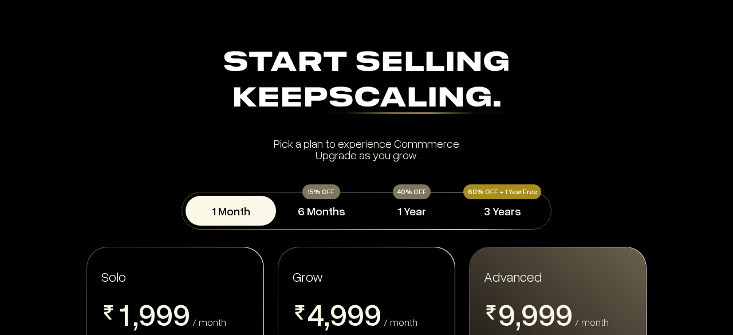
scroll to position [13, 0]
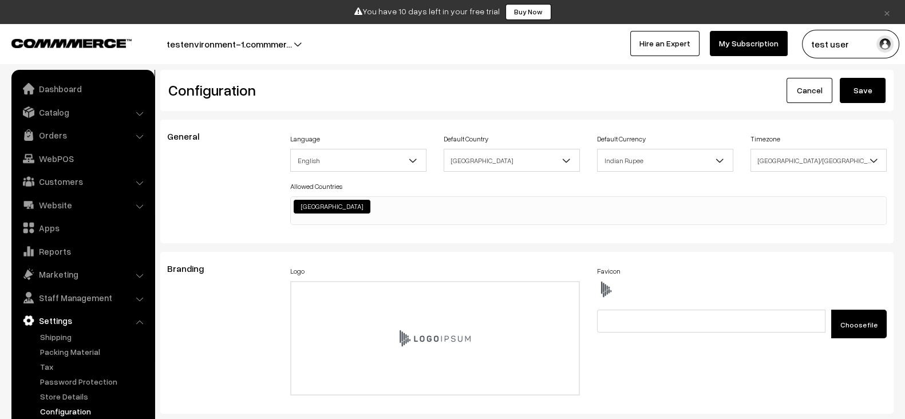
scroll to position [866, 0]
drag, startPoint x: 580, startPoint y: 126, endPoint x: 590, endPoint y: 193, distance: 67.7
click at [590, 193] on div "General Language English English Default Country [GEOGRAPHIC_DATA] [GEOGRAPHIC_…" at bounding box center [527, 182] width 734 height 124
click at [590, 193] on div "Allowed Countries Afghanistan Albania Algeria American Samoa Andorra Angola Ang…" at bounding box center [588, 202] width 597 height 46
click at [888, 9] on link "×" at bounding box center [887, 12] width 15 height 14
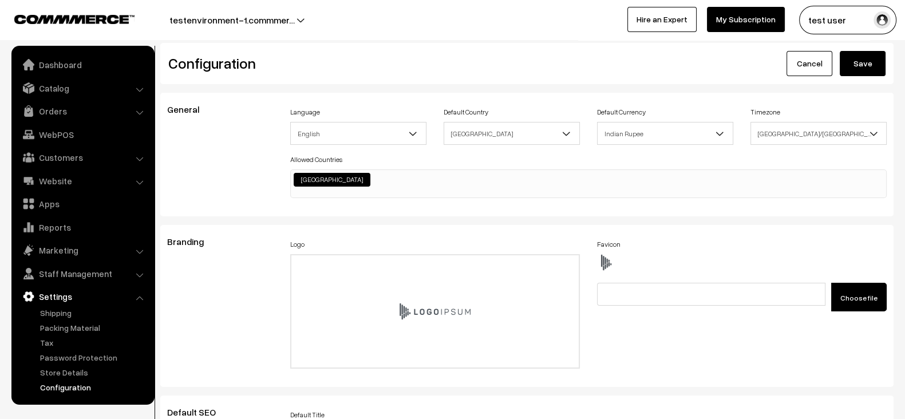
click at [756, 30] on link "My Subscription" at bounding box center [746, 19] width 78 height 25
click at [97, 90] on link "Catalog" at bounding box center [82, 88] width 136 height 21
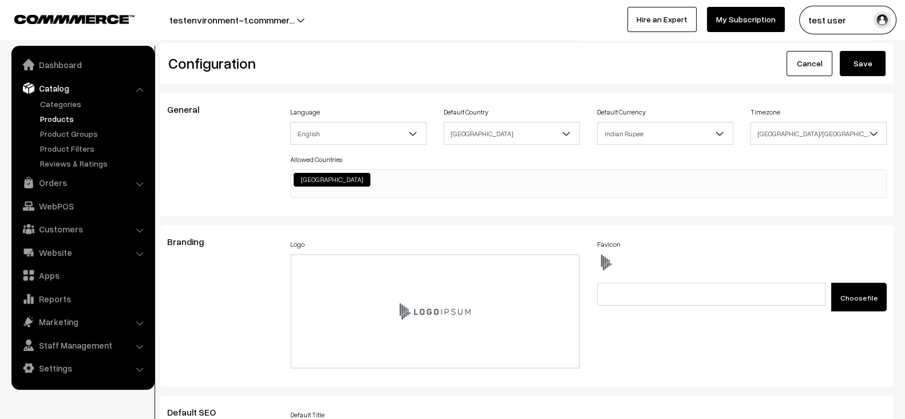
click at [62, 120] on link "Products" at bounding box center [93, 119] width 113 height 12
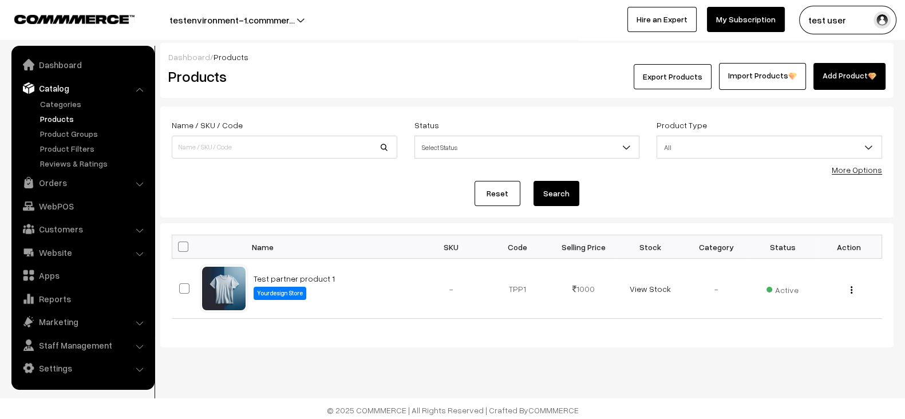
click at [288, 19] on button "testenvironment-1.commmer…" at bounding box center [232, 20] width 206 height 29
